Goal: Navigation & Orientation: Find specific page/section

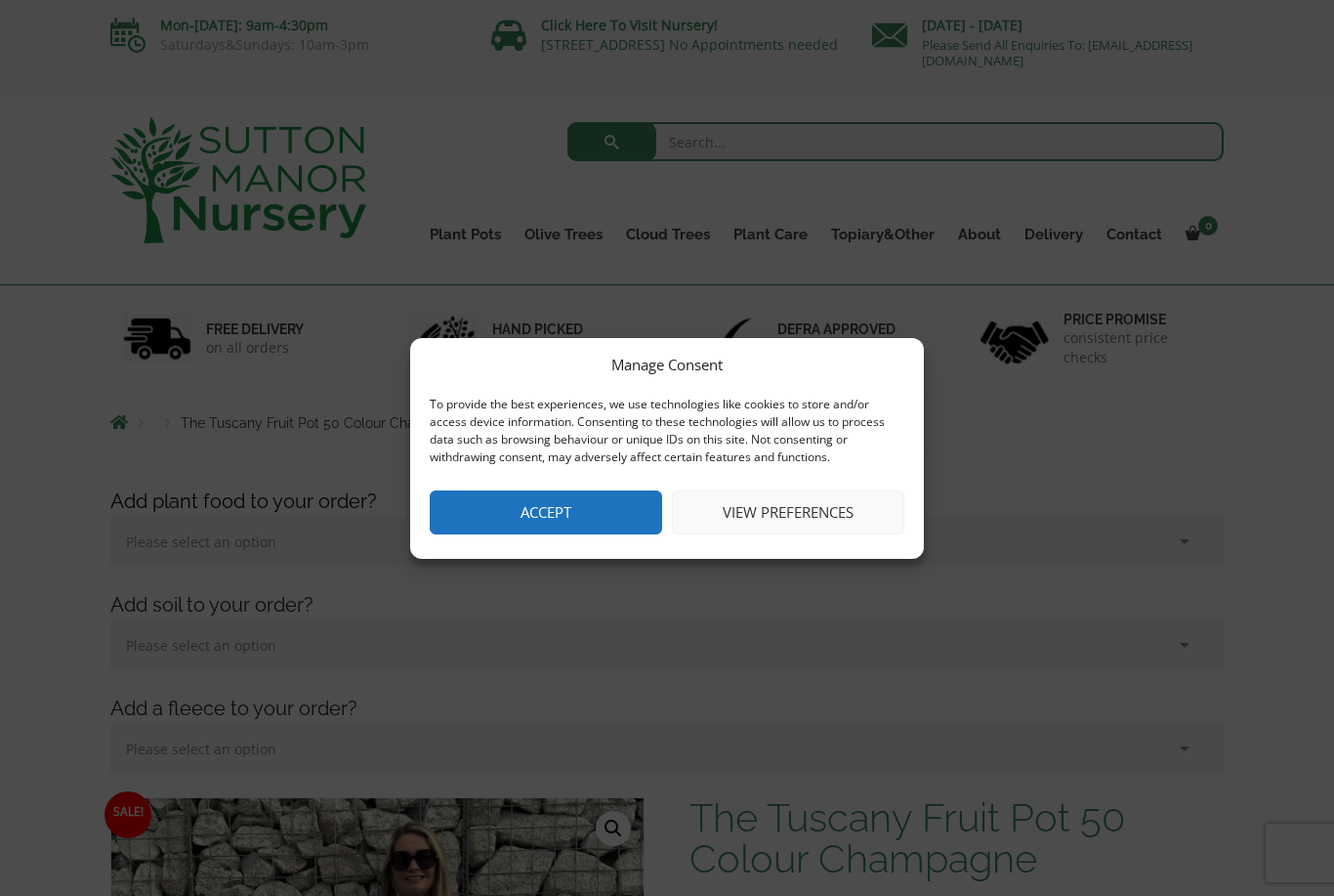
click at [561, 502] on button "Accept" at bounding box center [546, 512] width 233 height 44
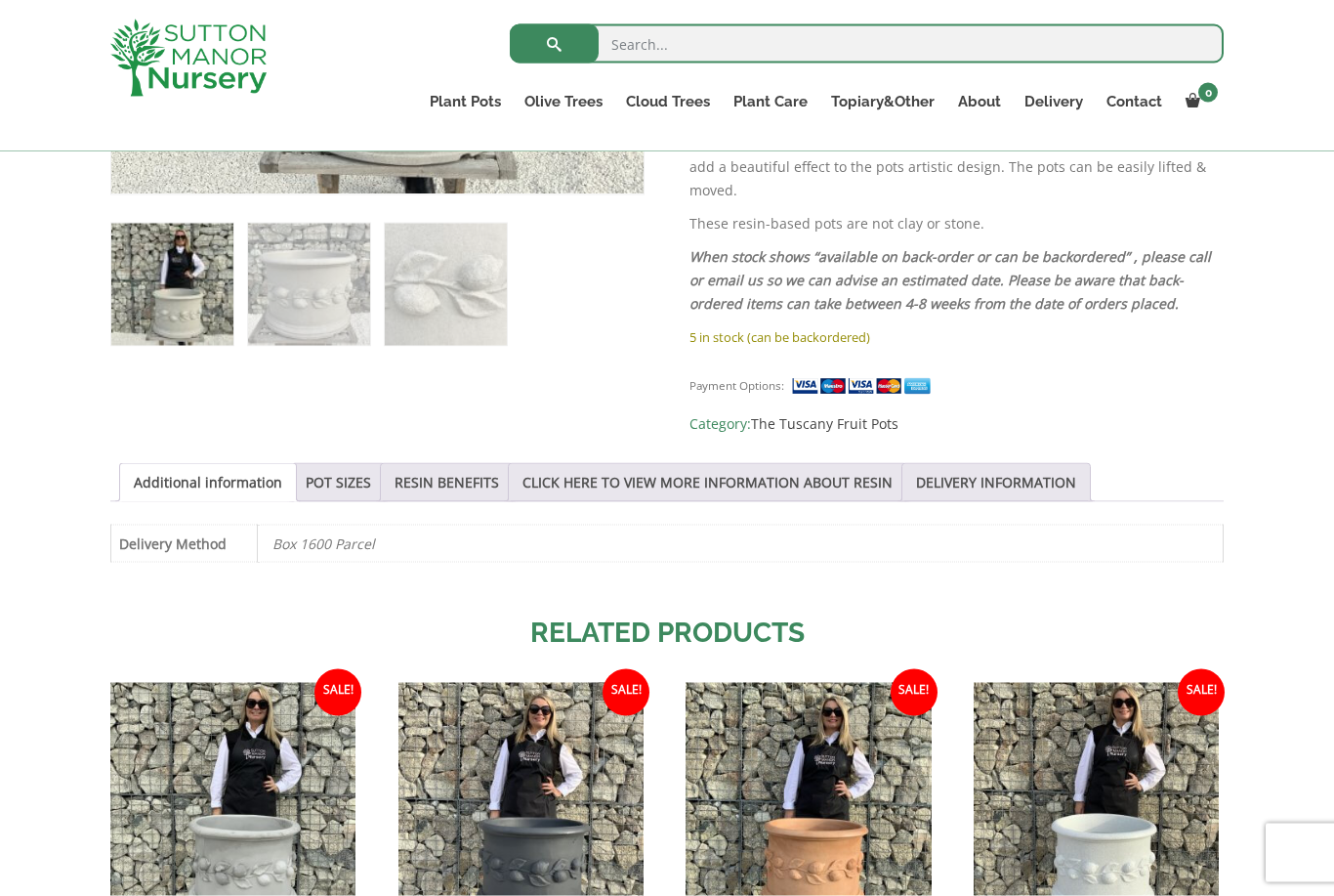
scroll to position [1102, 0]
click at [0, 0] on link "The Old Stone Pots" at bounding box center [0, 0] width 0 height 0
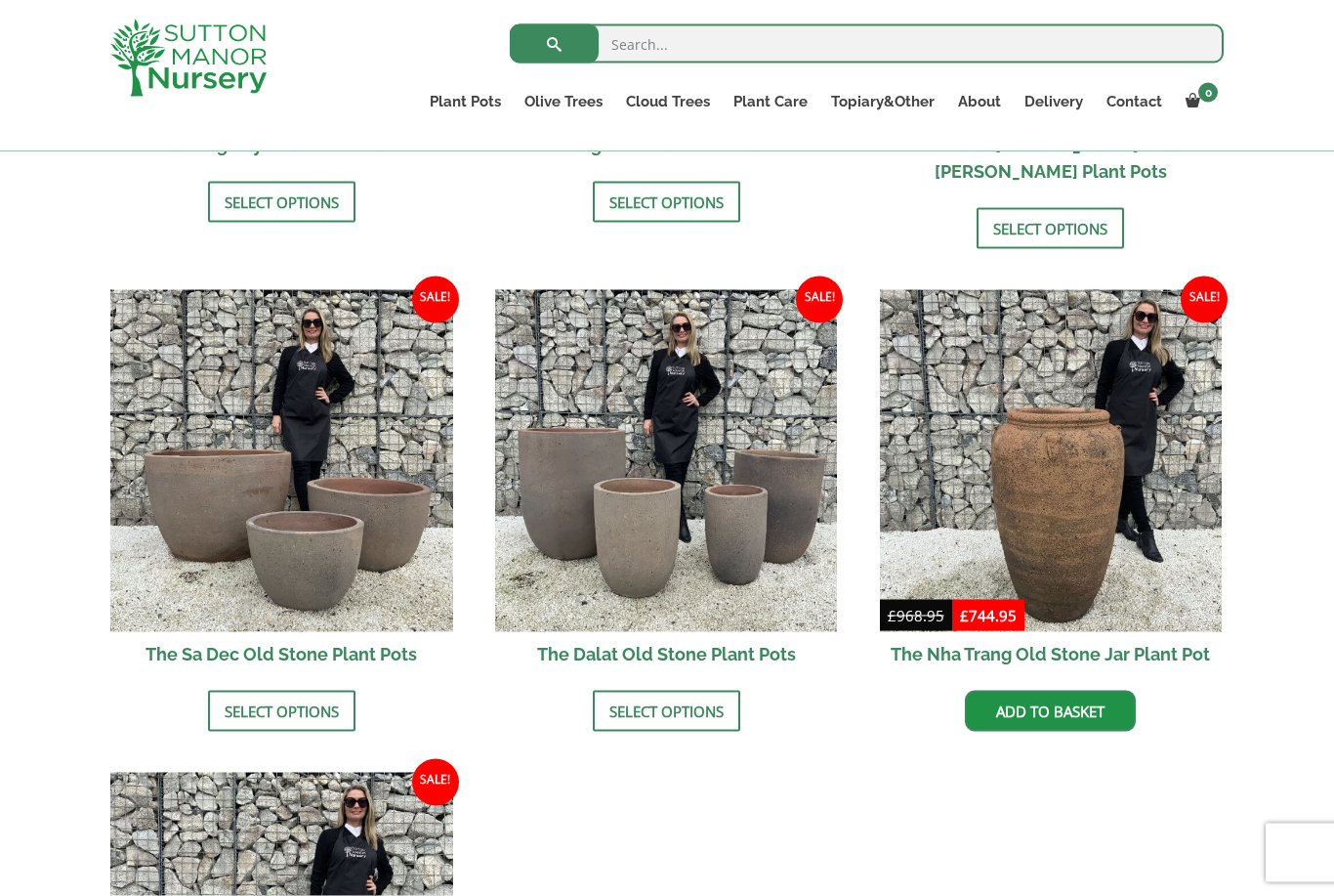
scroll to position [1061, 0]
click at [366, 451] on img at bounding box center [281, 460] width 343 height 343
